Goal: Information Seeking & Learning: Understand process/instructions

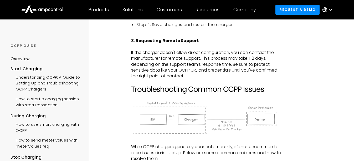
scroll to position [629, 0]
click at [200, 136] on div "The Open Charge Point Protocol (OCPP) is an open standard that facilitates comm…" at bounding box center [206, 148] width 150 height 1320
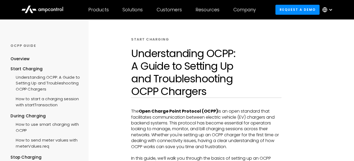
scroll to position [0, 0]
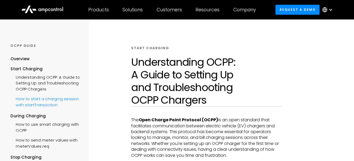
click at [37, 102] on div "How to start a charging session with startTransaction" at bounding box center [46, 101] width 71 height 16
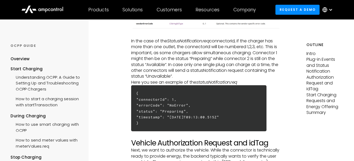
scroll to position [552, 0]
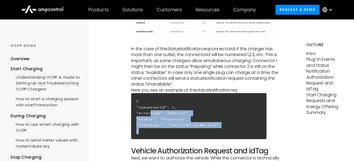
drag, startPoint x: 155, startPoint y: 128, endPoint x: 149, endPoint y: 112, distance: 17.5
click at [149, 112] on h6 "{ "connectorId": 1, "errorCode": "NoError", "status": "Preparing", "timestamp":…" at bounding box center [198, 116] width 135 height 46
drag, startPoint x: 149, startPoint y: 112, endPoint x: 222, endPoint y: 126, distance: 74.1
click at [221, 126] on h6 "{ "connectorId": 1, "errorCode": "NoError", "status": "Preparing", "timestamp":…" at bounding box center [198, 116] width 135 height 46
click at [239, 118] on h6 "{ "connectorId": 1, "errorCode": "NoError", "status": "Preparing", "timestamp":…" at bounding box center [198, 116] width 135 height 46
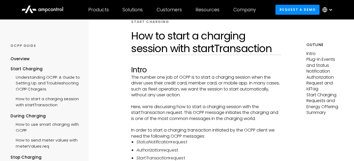
scroll to position [0, 0]
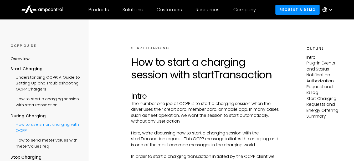
click at [44, 131] on div "How to use smart charging with OCPP" at bounding box center [46, 127] width 71 height 16
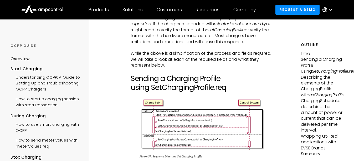
scroll to position [630, 0]
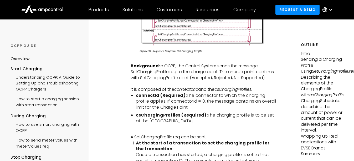
scroll to position [736, 0]
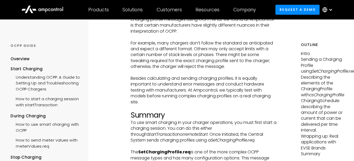
scroll to position [1970, 0]
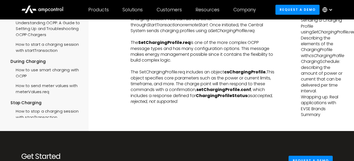
scroll to position [2102, 0]
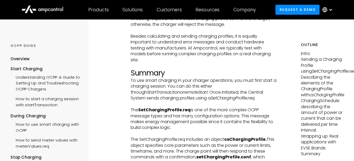
scroll to position [2023, 0]
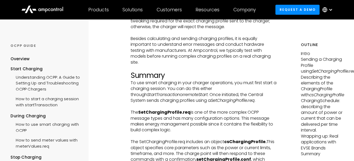
click at [217, 133] on p "The SetChargingProfile.req is one of the more complex OCPP message types and ha…" at bounding box center [204, 121] width 146 height 24
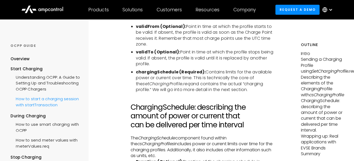
scroll to position [1392, 0]
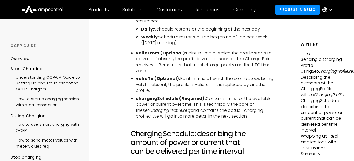
click at [16, 60] on div "Overview" at bounding box center [20, 59] width 19 height 6
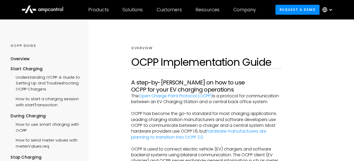
click at [29, 49] on div at bounding box center [46, 52] width 71 height 8
drag, startPoint x: 241, startPoint y: 1, endPoint x: 306, endPoint y: 54, distance: 83.9
click at [306, 54] on div at bounding box center [330, 131] width 48 height 224
